Goal: Understand process/instructions: Learn how to perform a task or action

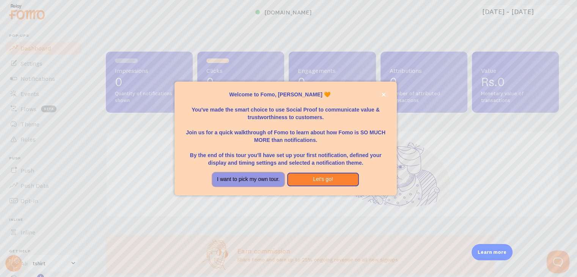
click at [251, 180] on button "I want to pick my own tour." at bounding box center [248, 180] width 72 height 14
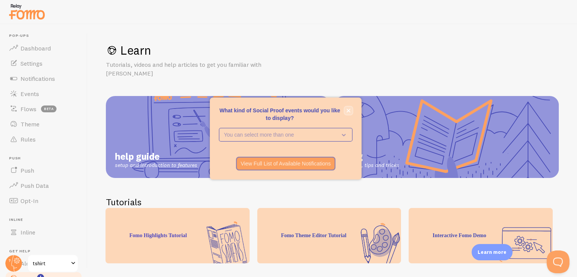
click at [347, 110] on icon "close," at bounding box center [348, 110] width 4 height 4
